Goal: Transaction & Acquisition: Purchase product/service

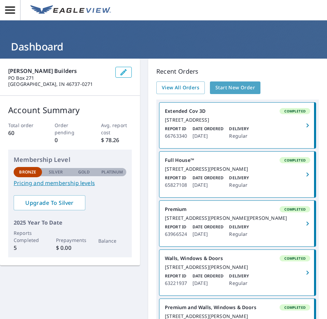
click at [227, 86] on span "Start New Order" at bounding box center [235, 88] width 40 height 9
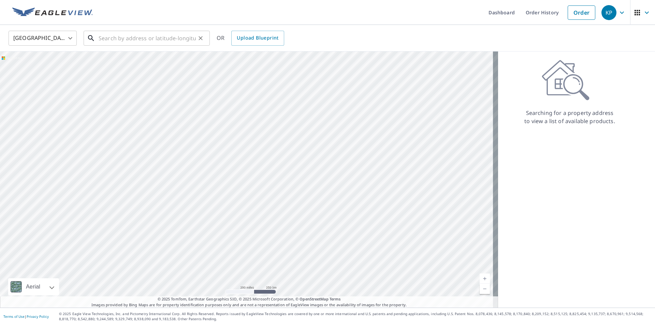
click at [107, 35] on input "text" at bounding box center [147, 38] width 97 height 19
drag, startPoint x: 252, startPoint y: 219, endPoint x: 250, endPoint y: 169, distance: 49.5
click at [250, 169] on div at bounding box center [249, 180] width 498 height 256
drag, startPoint x: 266, startPoint y: 213, endPoint x: 334, endPoint y: 254, distance: 79.3
click at [327, 254] on div at bounding box center [249, 180] width 498 height 256
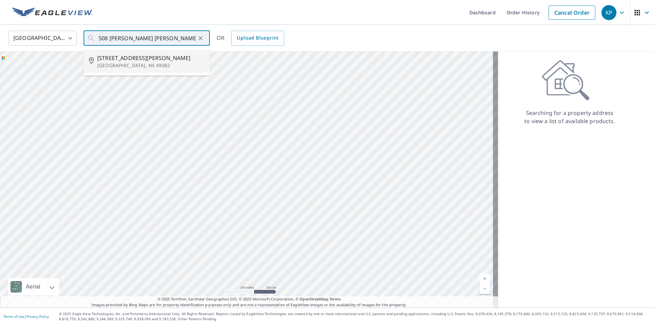
type input "508 Squires Rd Quincy, MI 49082"
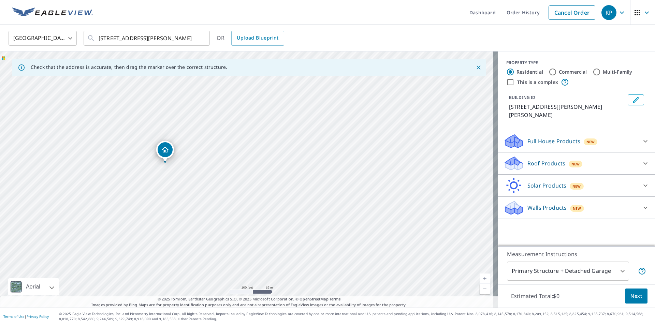
drag, startPoint x: 240, startPoint y: 173, endPoint x: 218, endPoint y: 124, distance: 54.5
click at [218, 124] on div "508 Squires Rd Quincy, MI 49082" at bounding box center [249, 180] width 498 height 256
drag, startPoint x: 167, startPoint y: 149, endPoint x: 235, endPoint y: 136, distance: 69.3
click at [234, 230] on div "366 Squires Rd Quincy, MI 49082" at bounding box center [249, 180] width 498 height 256
click at [246, 213] on div "366 Squires Rd Quincy, MI 49082" at bounding box center [249, 180] width 498 height 256
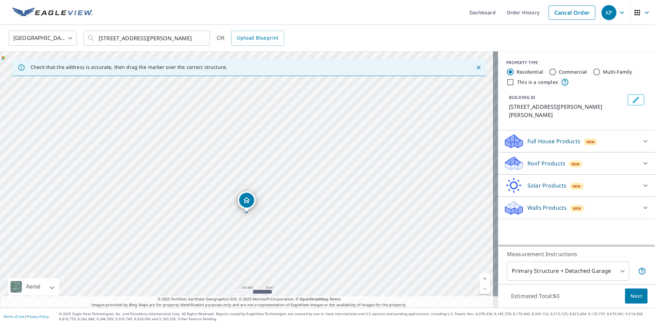
drag, startPoint x: 246, startPoint y: 167, endPoint x: 246, endPoint y: 201, distance: 33.8
click at [327, 204] on p "Walls Products" at bounding box center [546, 208] width 39 height 8
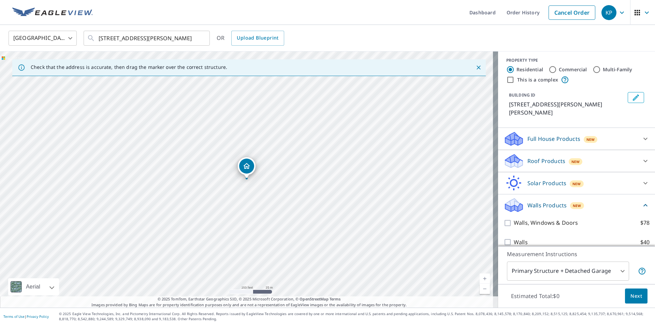
scroll to position [3, 0]
click at [327, 134] on p "Full House Products" at bounding box center [553, 138] width 53 height 8
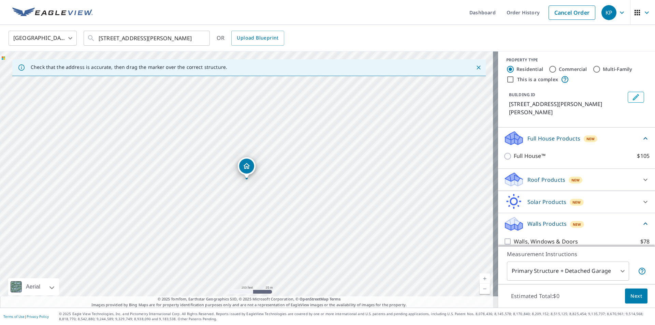
click at [327, 220] on p "Walls Products" at bounding box center [546, 224] width 39 height 8
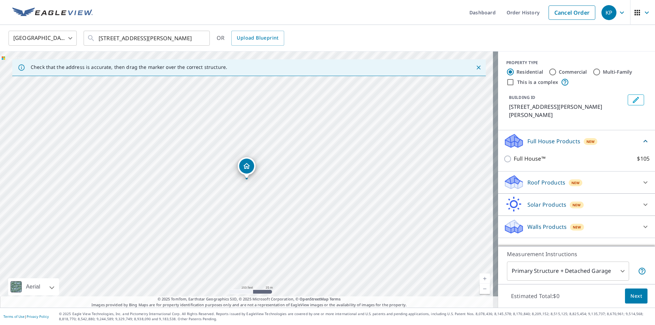
scroll to position [0, 0]
click at [327, 223] on p "Walls Products" at bounding box center [546, 227] width 39 height 8
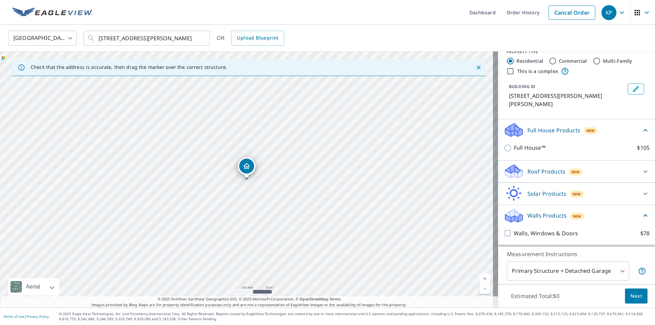
scroll to position [22, 0]
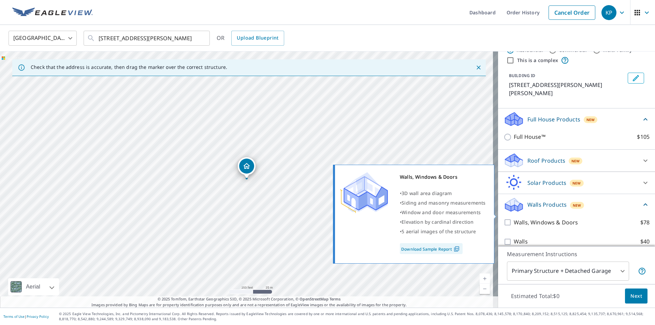
click at [327, 218] on input "Walls, Windows & Doors $78" at bounding box center [509, 222] width 10 height 8
checkbox input "true"
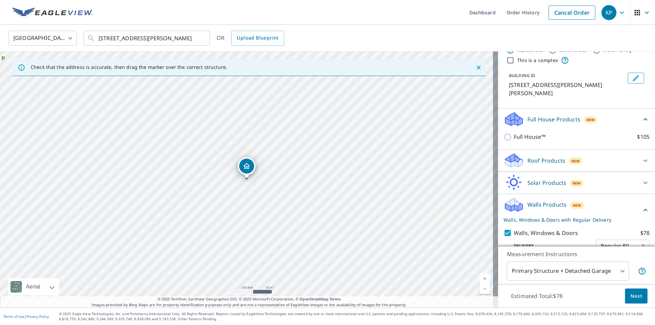
scroll to position [47, 0]
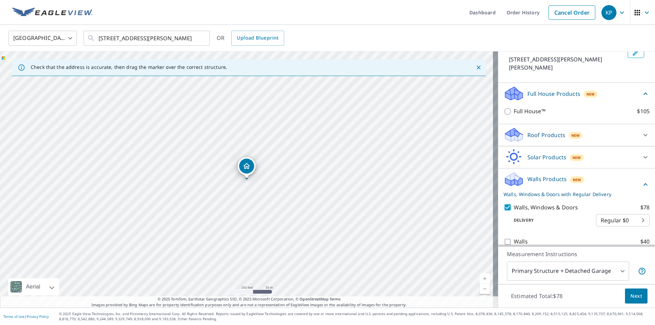
click at [327, 272] on body "KP KP Dashboard Order History Cancel Order KP United States US ​ 508 Squires Rd…" at bounding box center [327, 162] width 655 height 325
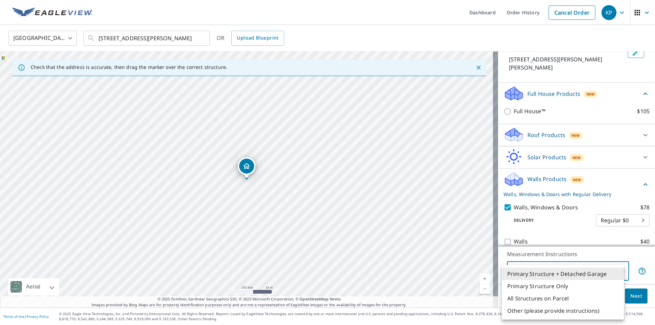
click at [327, 285] on li "Primary Structure Only" at bounding box center [563, 286] width 122 height 12
type input "2"
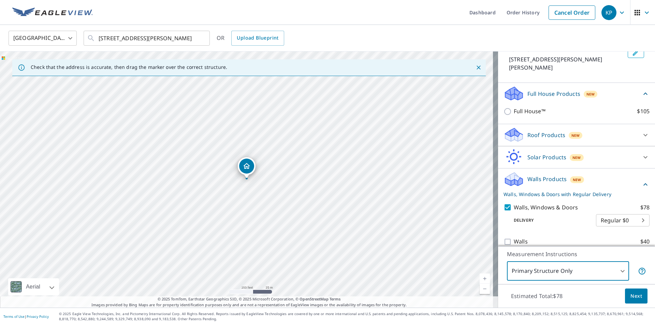
click at [327, 295] on span "Next" at bounding box center [637, 296] width 12 height 9
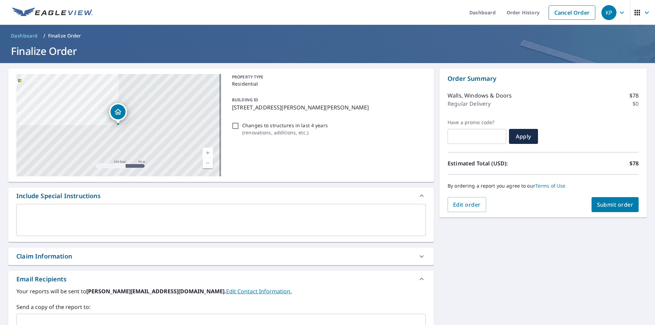
click at [327, 203] on span "Submit order" at bounding box center [615, 205] width 37 height 8
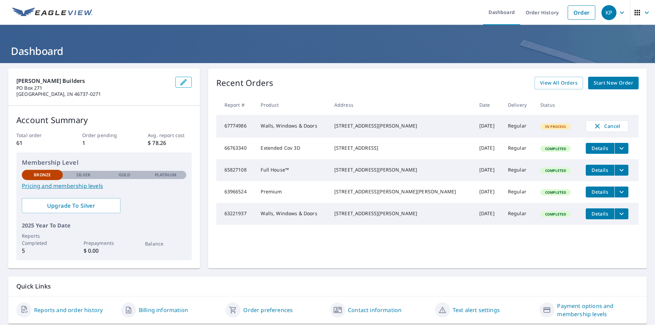
click at [590, 173] on span "Details" at bounding box center [600, 170] width 20 height 6
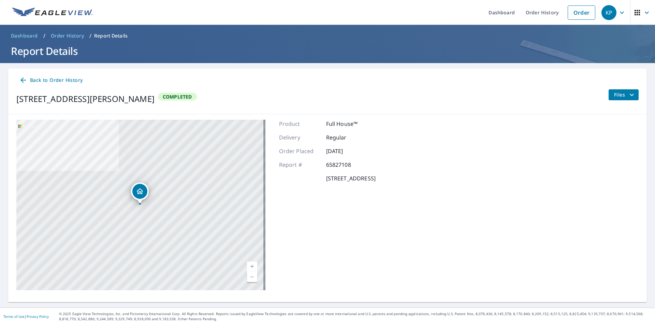
click at [26, 77] on icon at bounding box center [23, 80] width 8 height 8
